Goal: Task Accomplishment & Management: Complete application form

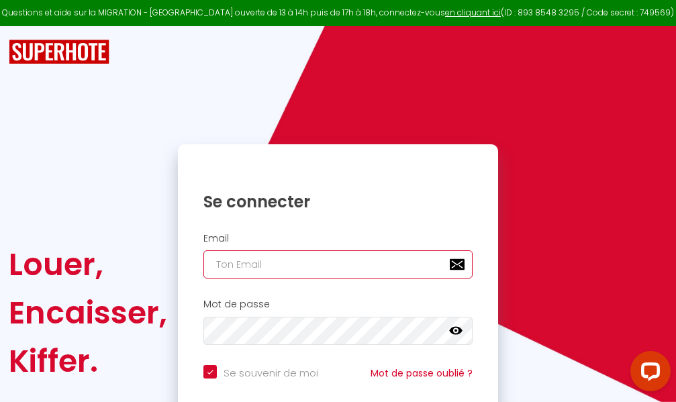
click at [397, 263] on input "email" at bounding box center [338, 265] width 269 height 28
type input "m"
checkbox input "true"
type input "ma"
checkbox input "true"
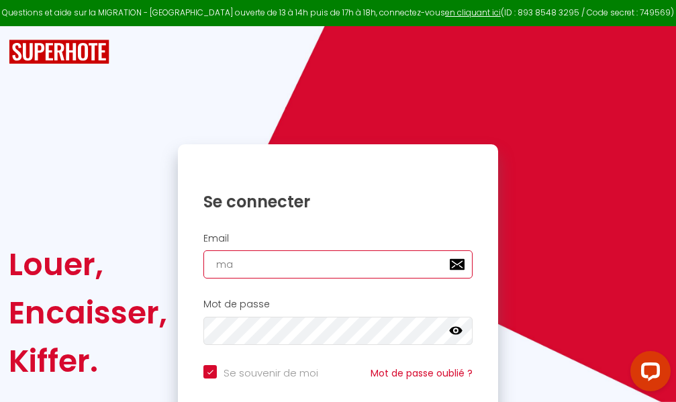
type input "mar"
checkbox input "true"
type input "marc"
checkbox input "true"
type input "marcd"
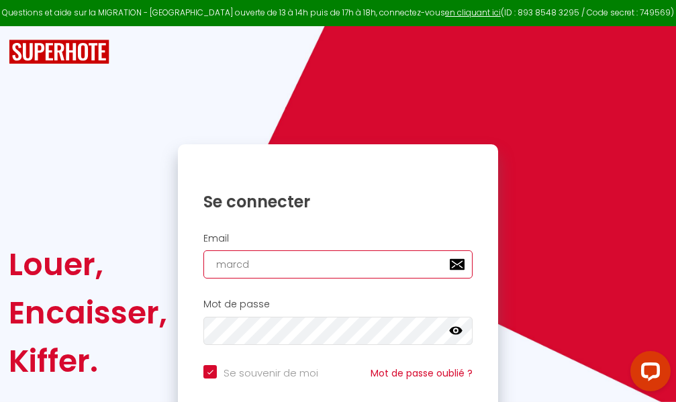
checkbox input "true"
type input "marcdp"
checkbox input "true"
type input "marcdpo"
checkbox input "true"
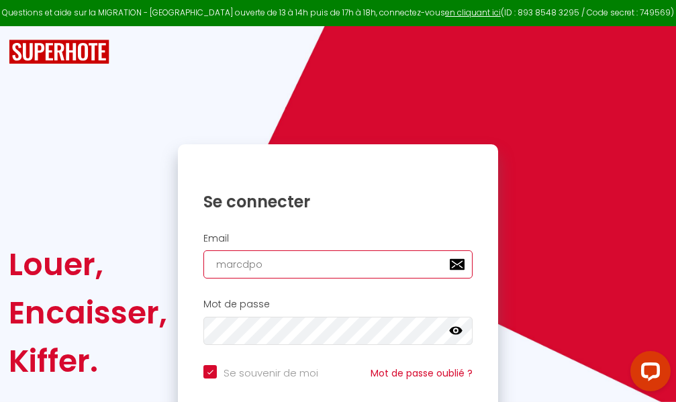
type input "marcdpoz"
checkbox input "true"
type input "marcdpoz."
checkbox input "true"
type input "marcdpoz.l"
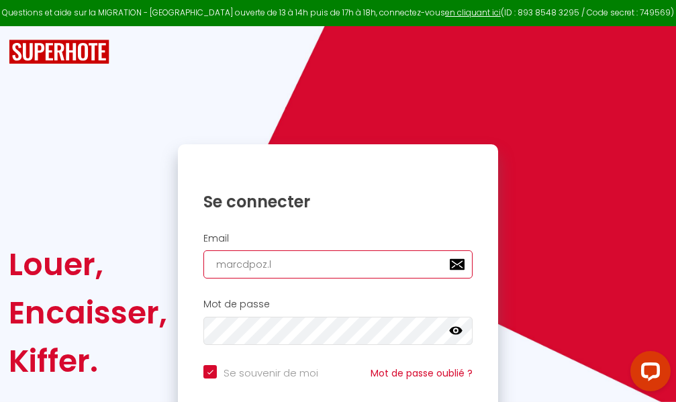
checkbox input "true"
type input "marcdpoz.lo"
checkbox input "true"
type input "marcdpoz.loc"
checkbox input "true"
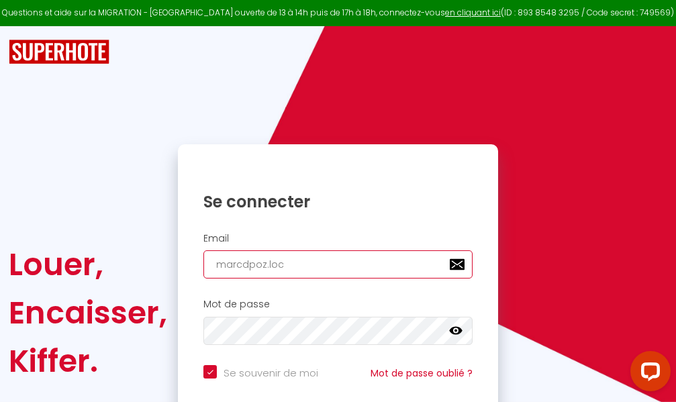
type input "marcdpoz.loca"
checkbox input "true"
type input "marcdpoz.locat"
checkbox input "true"
type input "marcdpoz.locati"
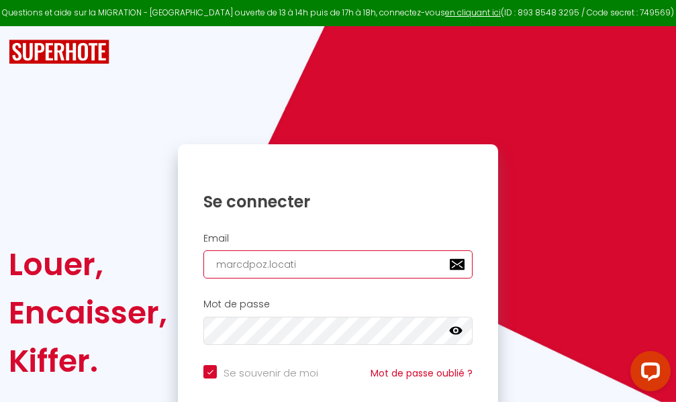
checkbox input "true"
type input "marcdpoz.locatio"
checkbox input "true"
type input "marcdpoz.location"
checkbox input "true"
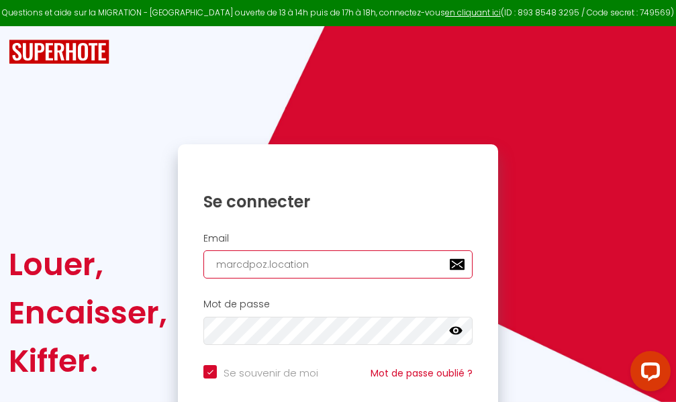
type input "marcdpoz.location@"
checkbox input "true"
type input "marcdpoz.location@g"
checkbox input "true"
type input "marcdpoz.location@gm"
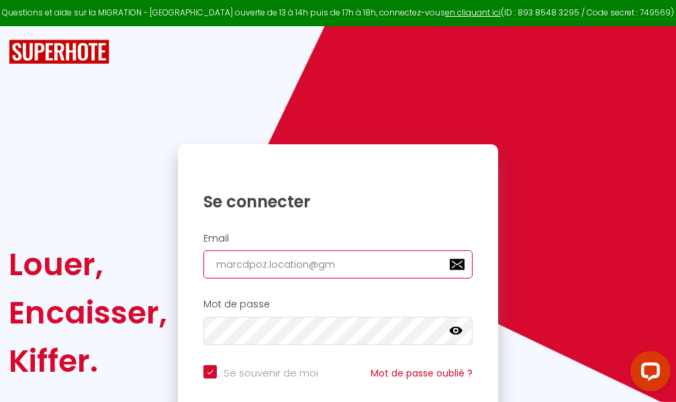
checkbox input "true"
type input "marcdpoz.location@gma"
checkbox input "true"
type input "marcdpoz.location@gmai"
checkbox input "true"
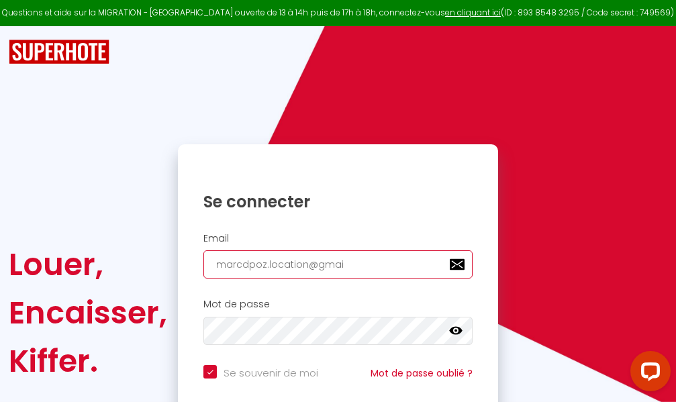
type input "[EMAIL_ADDRESS]"
checkbox input "true"
type input "[EMAIL_ADDRESS]."
checkbox input "true"
type input "marcdpoz.location@gmail.c"
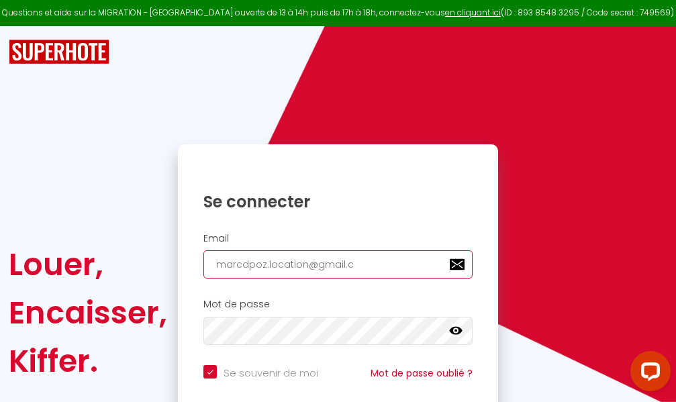
checkbox input "true"
type input "[EMAIL_ADDRESS][DOMAIN_NAME]"
checkbox input "true"
type input "[EMAIL_ADDRESS][DOMAIN_NAME]"
checkbox input "true"
